Goal: Navigation & Orientation: Find specific page/section

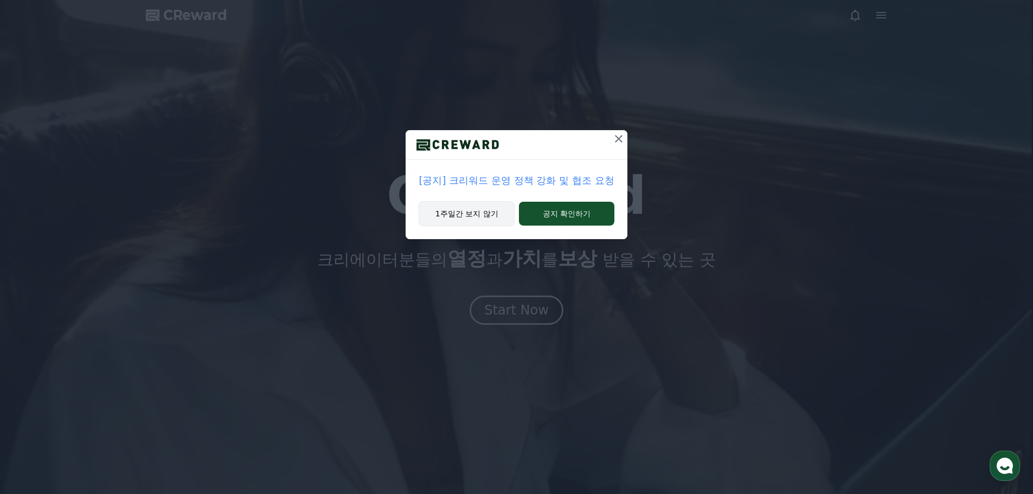
click at [491, 210] on button "1주일간 보지 않기" at bounding box center [467, 213] width 96 height 25
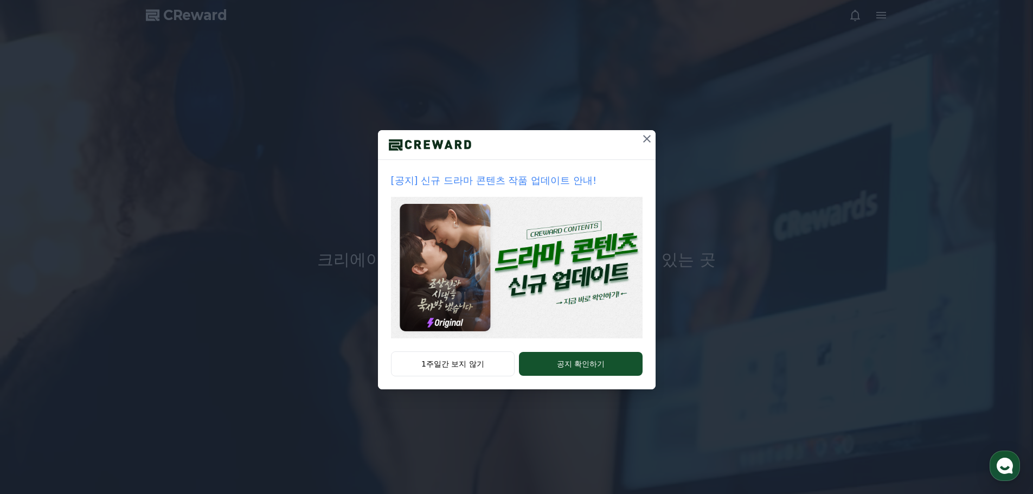
click at [590, 242] on img at bounding box center [517, 268] width 252 height 142
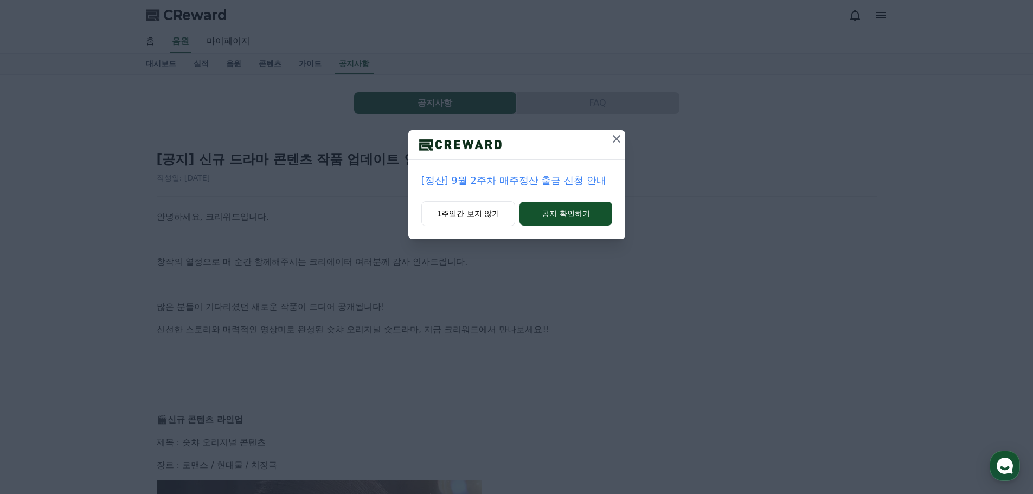
click at [618, 144] on icon at bounding box center [616, 138] width 13 height 13
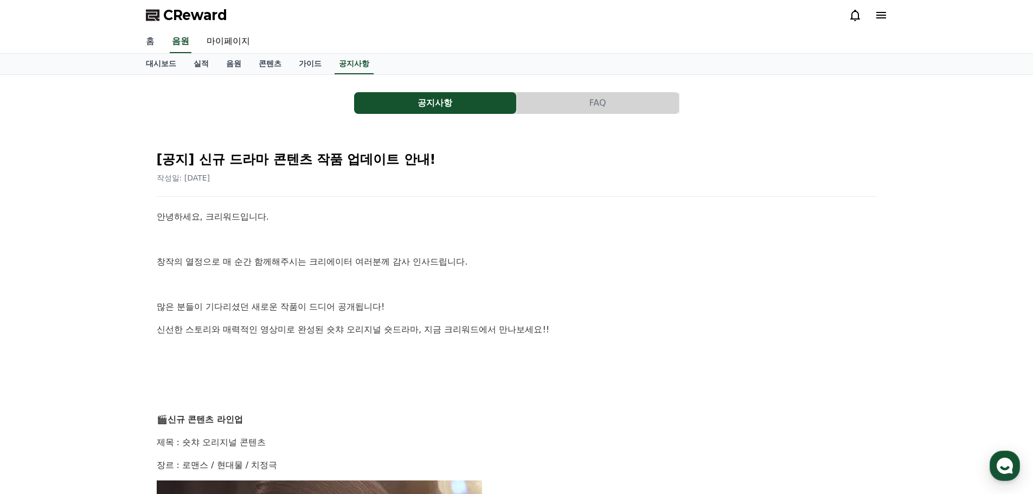
click at [153, 41] on link "홈" at bounding box center [150, 41] width 26 height 23
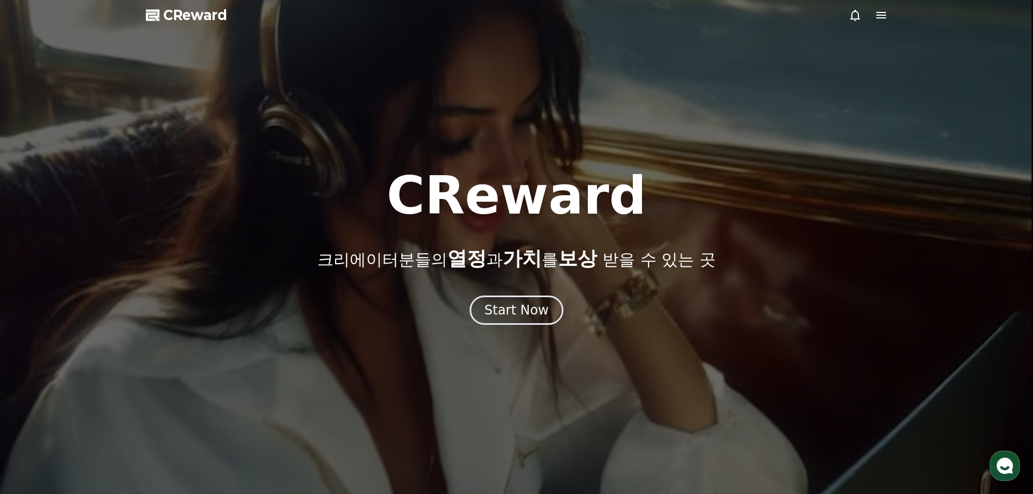
click at [196, 21] on span "CReward" at bounding box center [195, 15] width 64 height 17
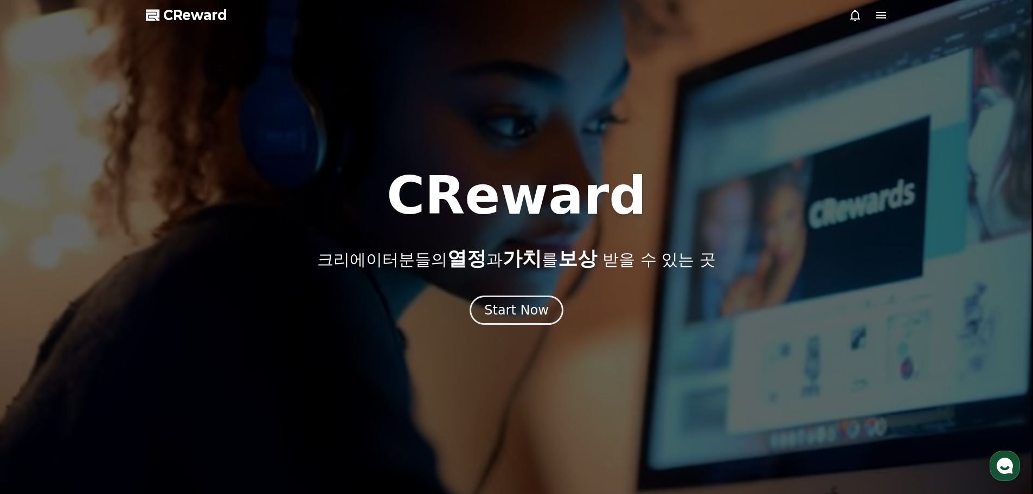
click at [883, 10] on icon at bounding box center [881, 15] width 13 height 13
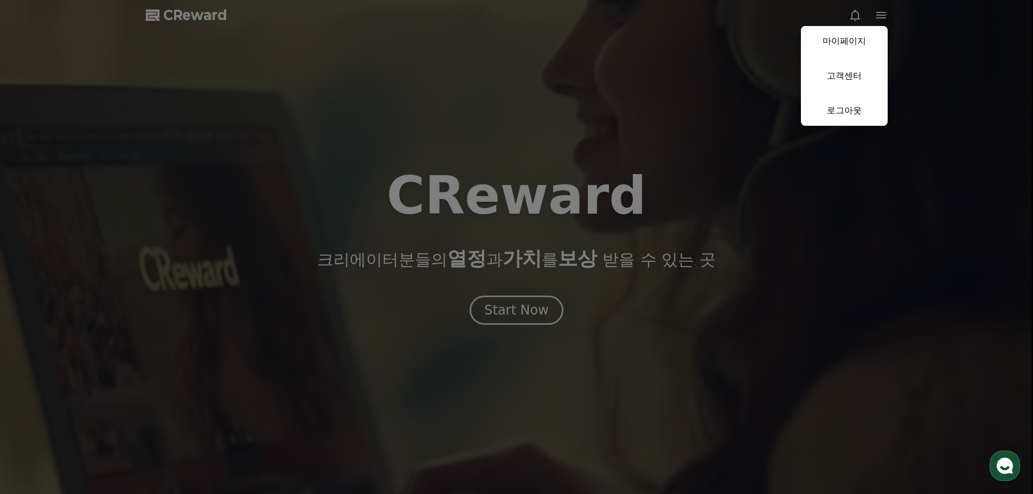
click at [211, 17] on button "close" at bounding box center [516, 247] width 1033 height 494
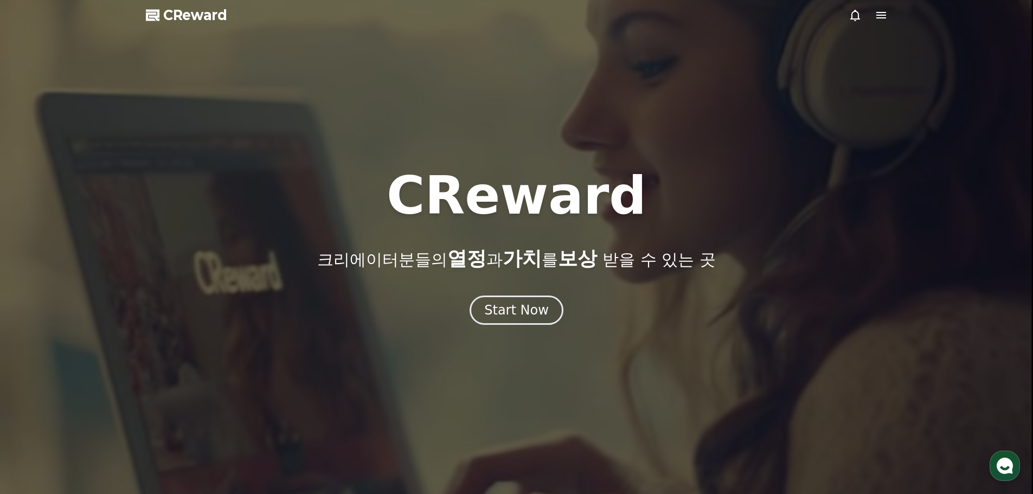
click at [209, 17] on span "CReward" at bounding box center [195, 15] width 64 height 17
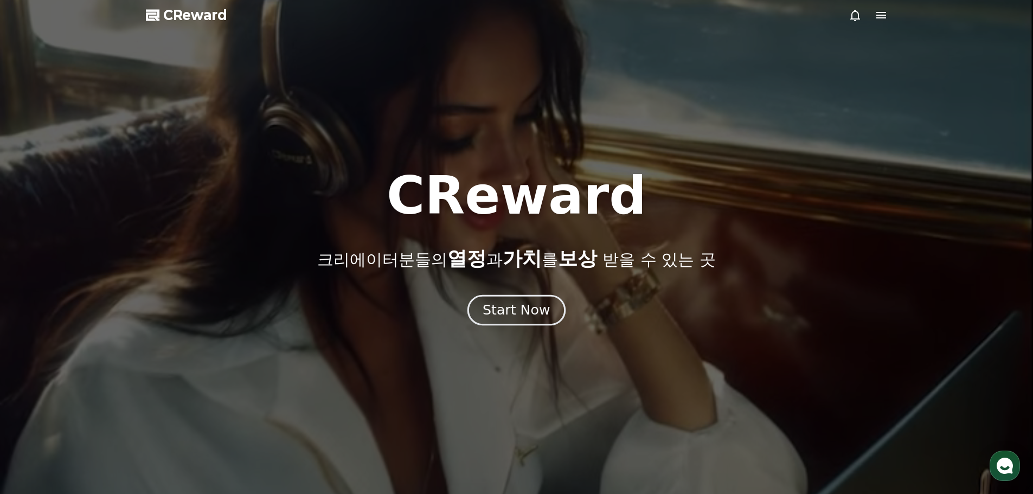
click at [540, 320] on button "Start Now" at bounding box center [517, 310] width 98 height 31
